Goal: Transaction & Acquisition: Purchase product/service

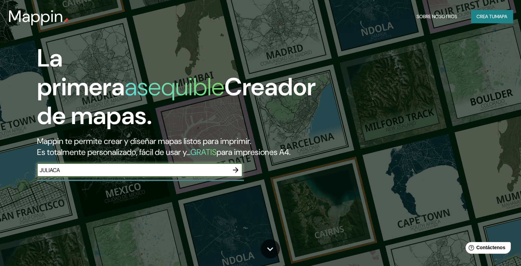
type input "JULIACA"
click at [236, 174] on icon "button" at bounding box center [235, 170] width 8 height 8
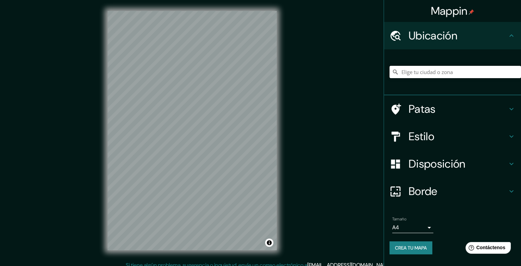
click at [429, 70] on input "Elige tu ciudad o zona" at bounding box center [454, 72] width 131 height 12
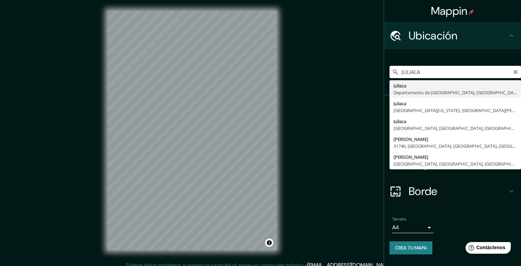
type input "Juliaca, [GEOGRAPHIC_DATA], [GEOGRAPHIC_DATA]"
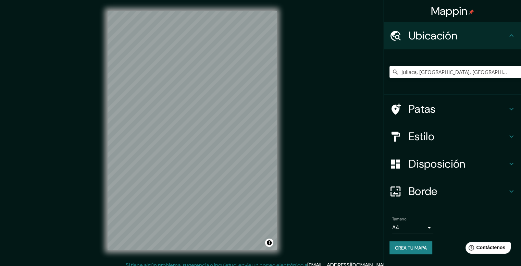
click at [279, 110] on div "© Mapbox © OpenStreetMap Improve this map" at bounding box center [192, 130] width 191 height 261
click at [421, 136] on font "Estilo" at bounding box center [422, 136] width 26 height 14
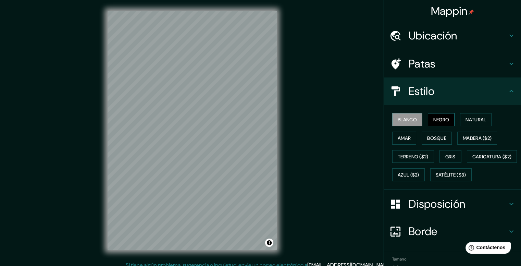
click at [433, 118] on font "Negro" at bounding box center [441, 119] width 16 height 6
click at [465, 118] on font "Natural" at bounding box center [475, 119] width 21 height 6
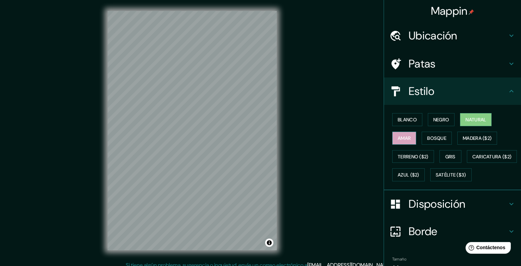
click at [408, 139] on button "Amar" at bounding box center [404, 137] width 24 height 13
click at [407, 153] on font "Terreno ($2)" at bounding box center [413, 156] width 31 height 6
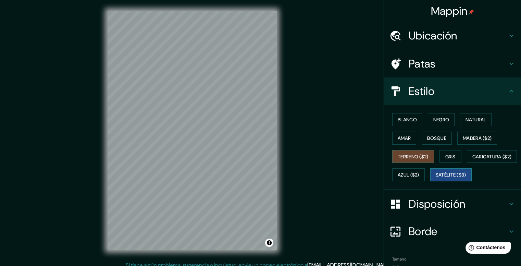
click at [436, 178] on font "Satélite ($3)" at bounding box center [451, 175] width 30 height 6
click at [455, 158] on button "Gris" at bounding box center [450, 156] width 22 height 13
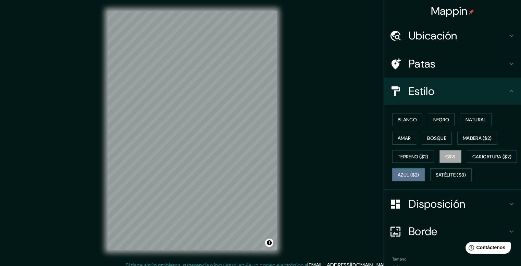
click at [419, 172] on font "Azul ($2)" at bounding box center [409, 175] width 22 height 6
click at [476, 136] on font "Madera ($2)" at bounding box center [477, 138] width 29 height 6
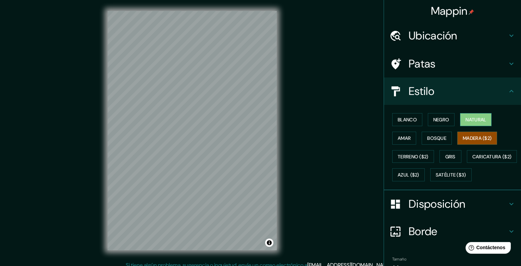
click at [466, 124] on button "Natural" at bounding box center [476, 119] width 32 height 13
click at [441, 121] on font "Negro" at bounding box center [441, 119] width 16 height 6
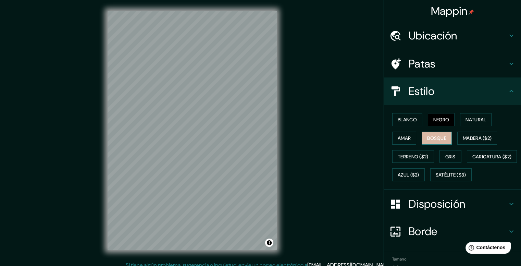
click at [439, 137] on font "Bosque" at bounding box center [436, 138] width 19 height 6
click at [446, 121] on button "Negro" at bounding box center [441, 119] width 27 height 13
click at [465, 118] on font "Natural" at bounding box center [475, 119] width 21 height 6
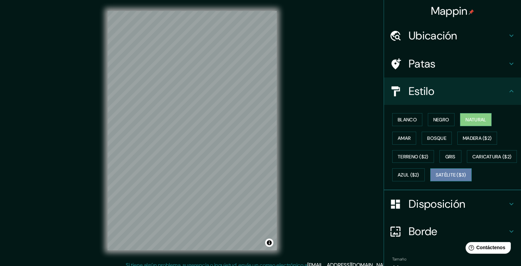
click at [436, 178] on font "Satélite ($3)" at bounding box center [451, 175] width 30 height 6
